Goal: Task Accomplishment & Management: Use online tool/utility

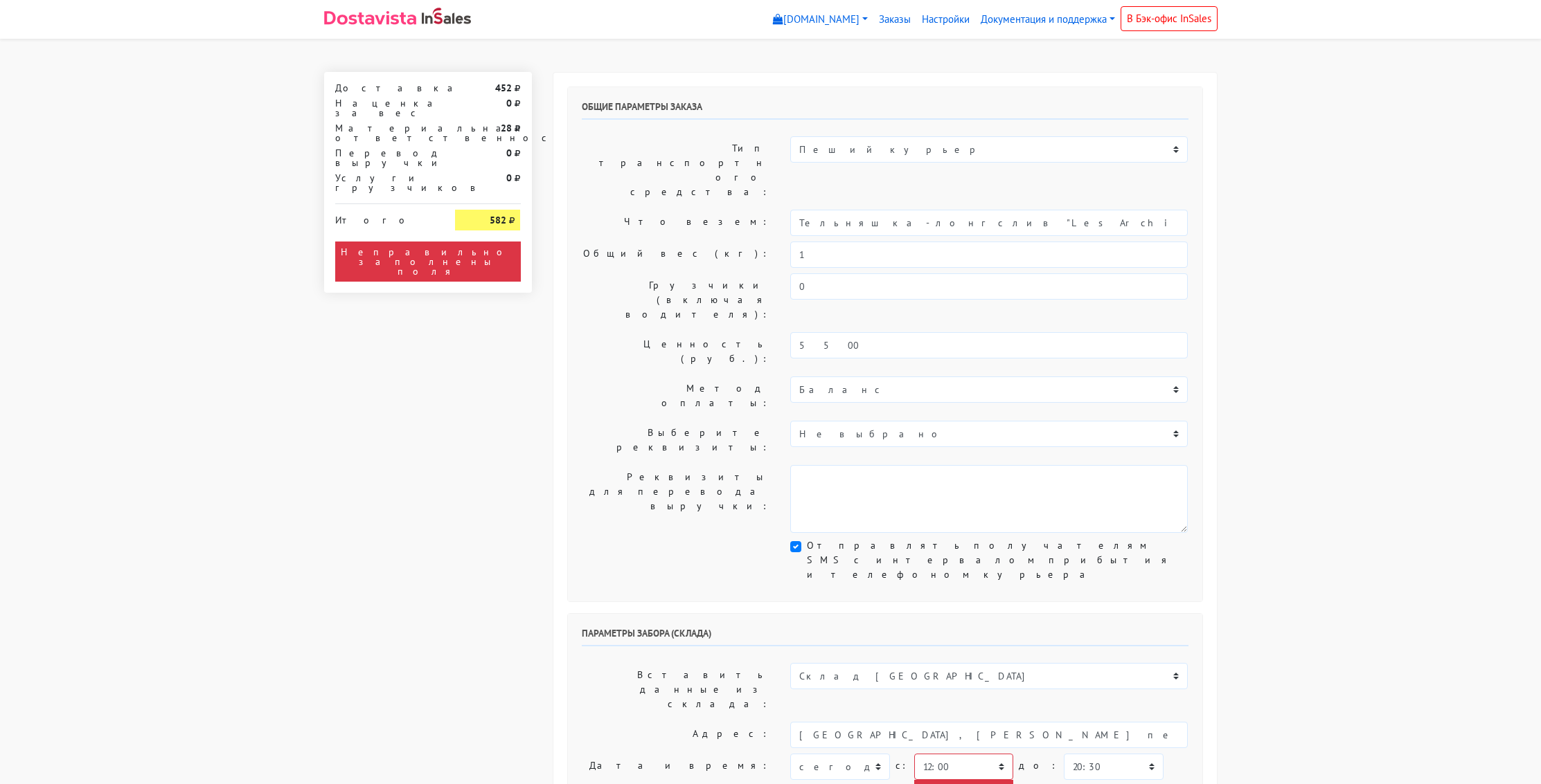
select select "12:00"
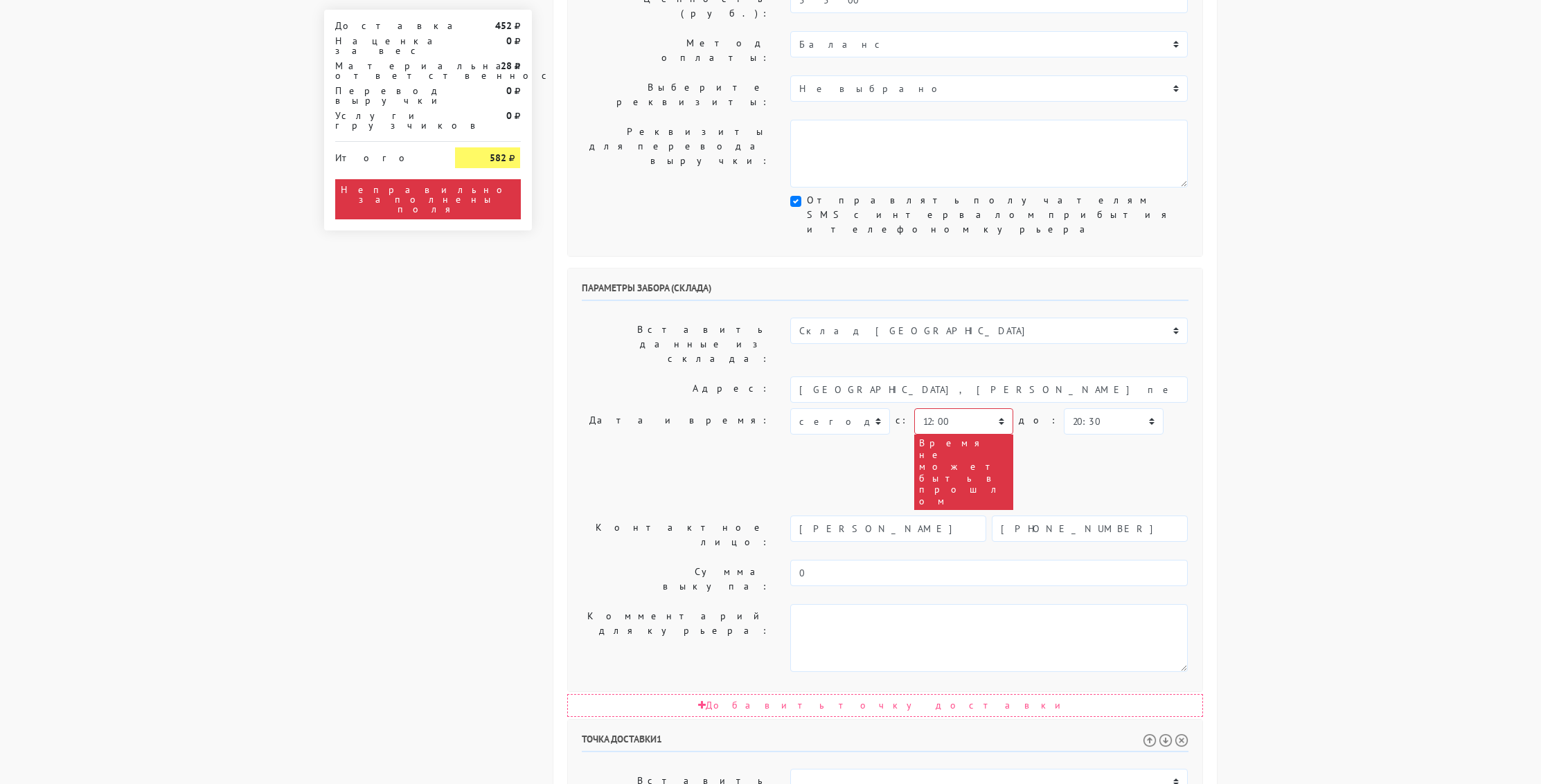
scroll to position [341, 0]
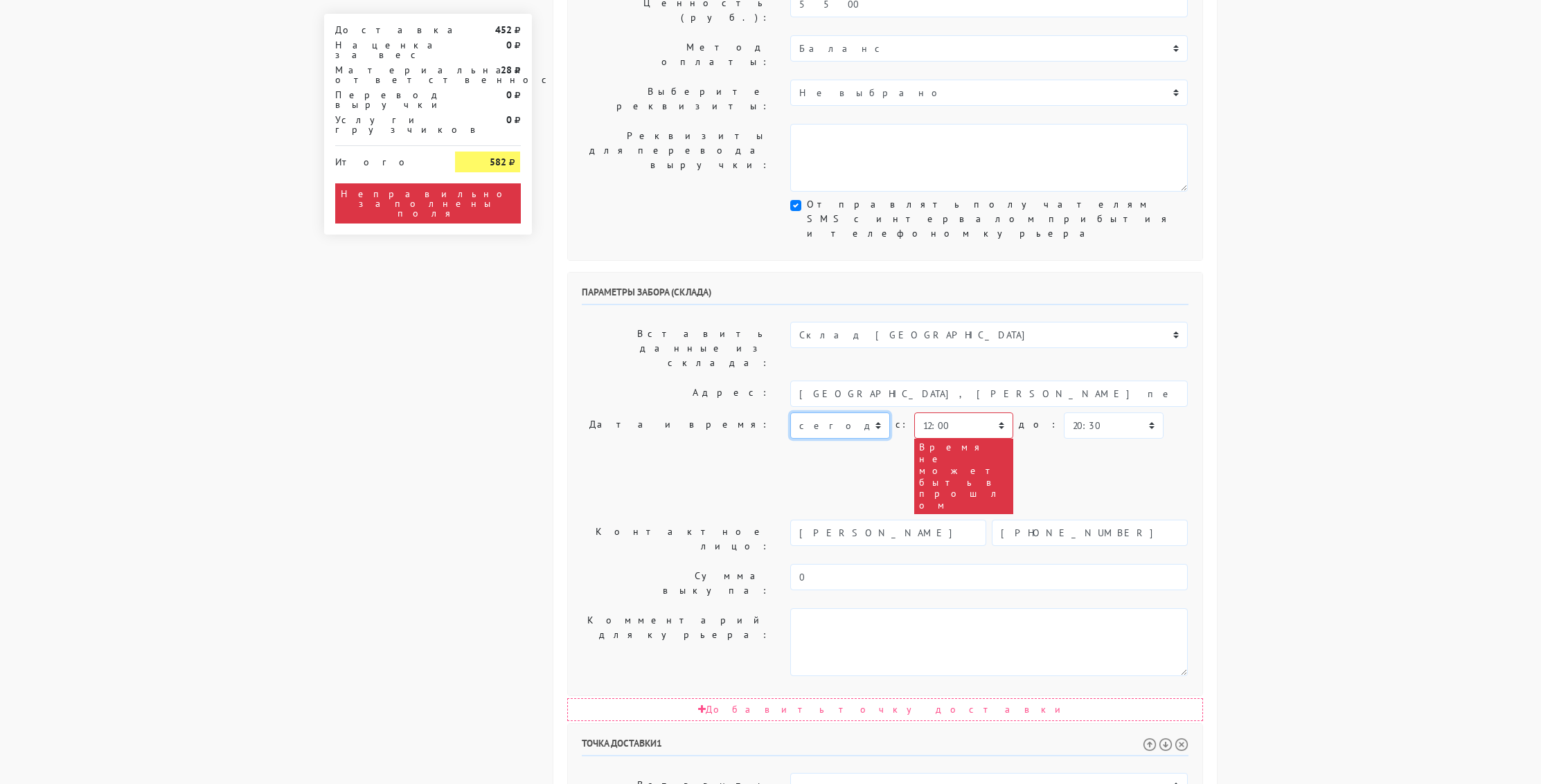
click at [837, 413] on select "[DATE] [DATE] [DATE] [DATE] [DATE] [DATE] [DATE] [DATE] [DATE]" at bounding box center [840, 426] width 99 height 26
select select "[DATE]"
click at [791, 413] on select "[DATE] [DATE] [DATE] [DATE] [DATE] [DATE] [DATE] [DATE] [DATE]" at bounding box center [840, 426] width 99 height 26
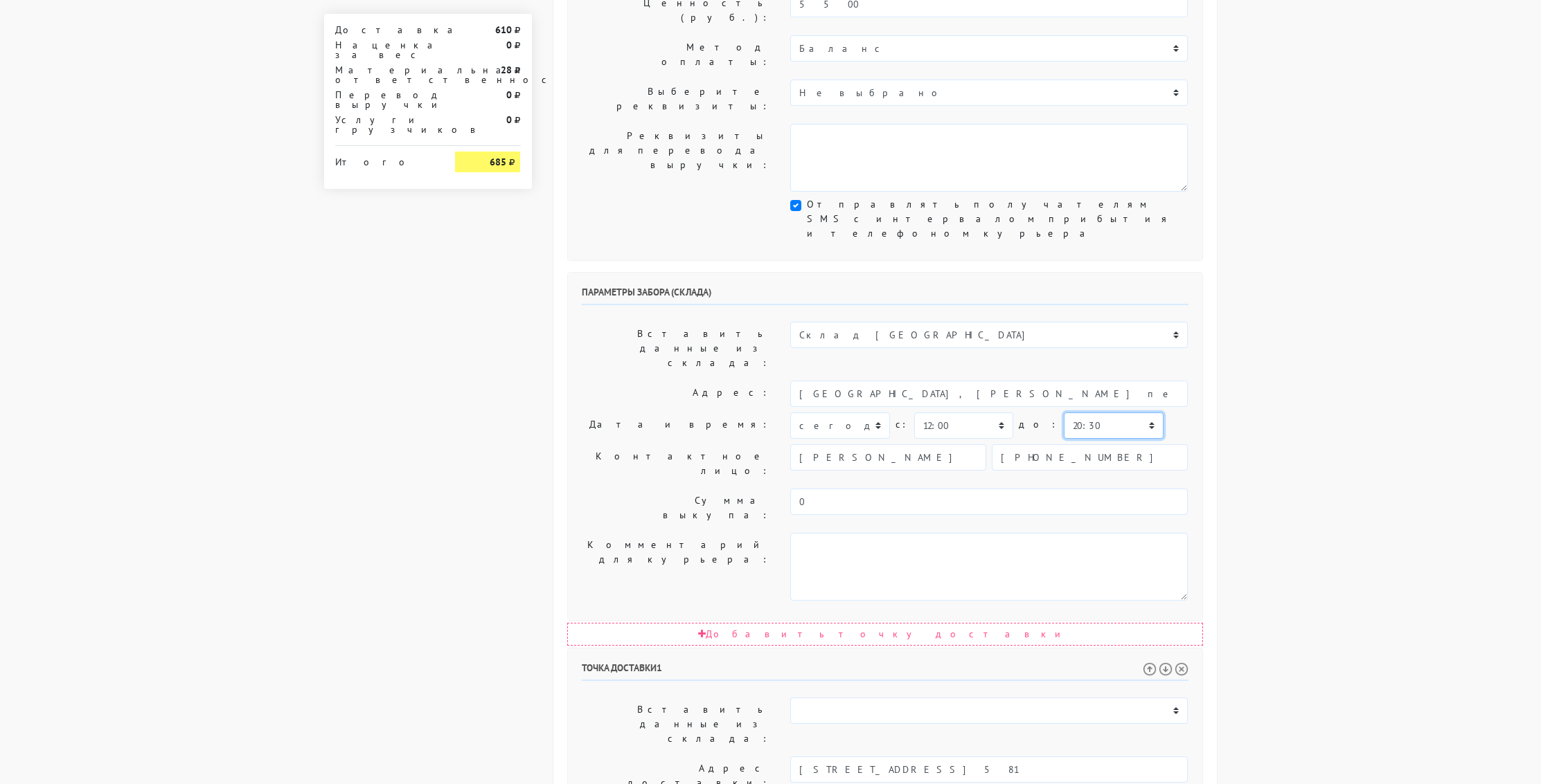
click at [1102, 413] on select "00:00 00:30 01:00 01:30 02:00 02:30 03:00 03:30 04:00 04:30 05:00 05:30 06:00 0…" at bounding box center [1113, 426] width 99 height 26
select select "13:00"
click at [1064, 413] on select "00:00 00:30 01:00 01:30 02:00 02:30 03:00 03:30 04:00 04:30 05:00 05:30 06:00 0…" at bounding box center [1113, 426] width 99 height 26
select select "16:00"
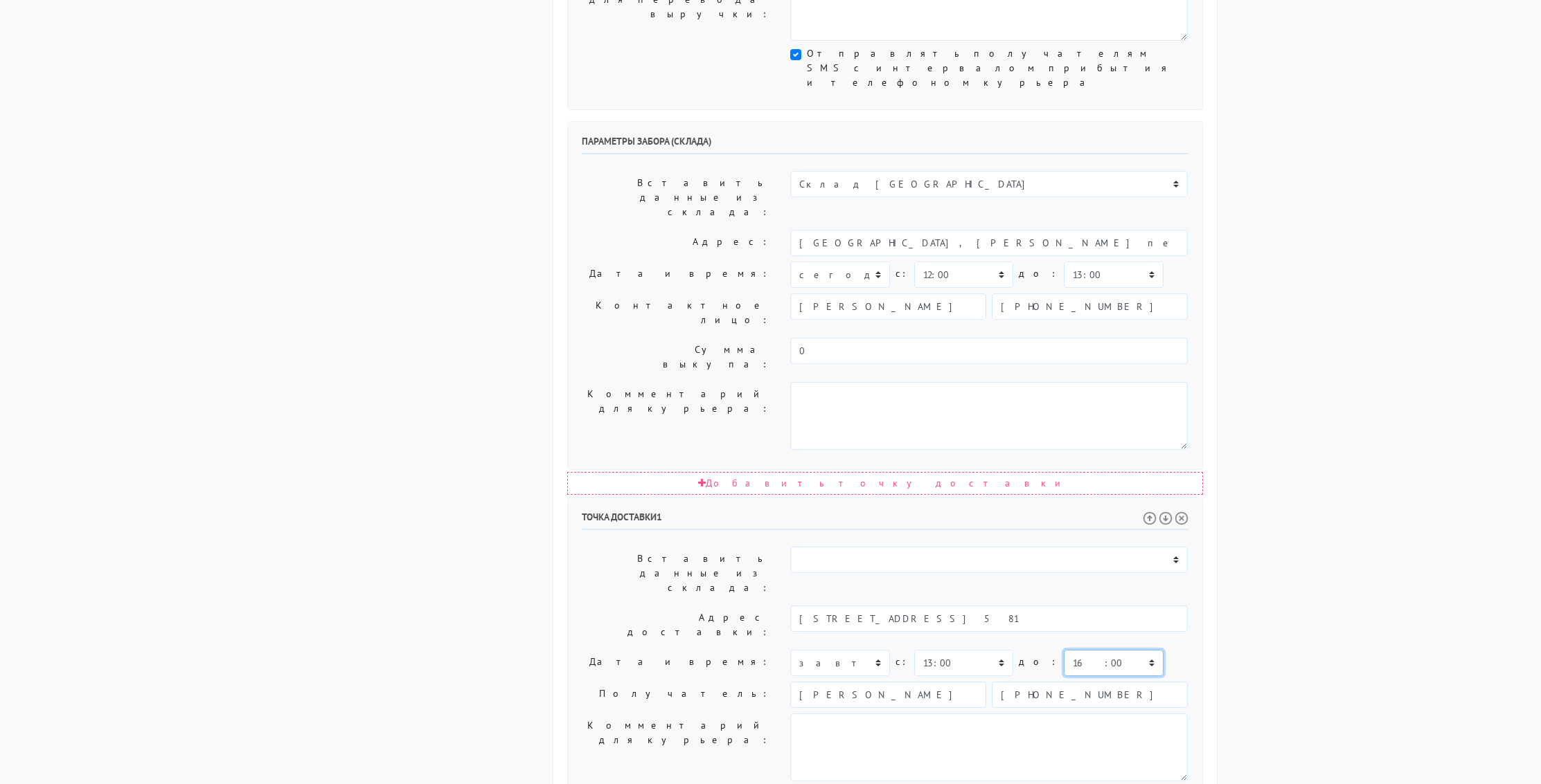
scroll to position [493, 0]
